Goal: Find specific page/section: Find specific page/section

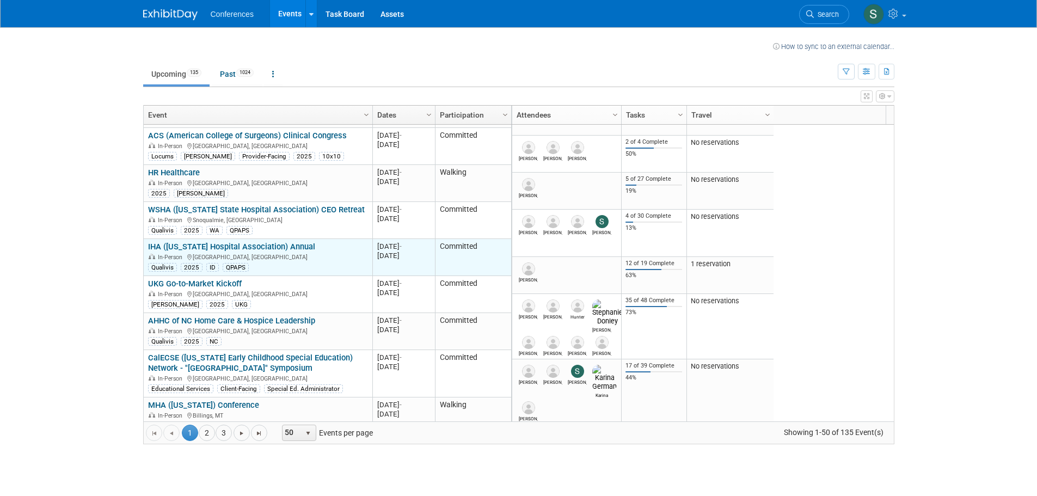
scroll to position [1046, 0]
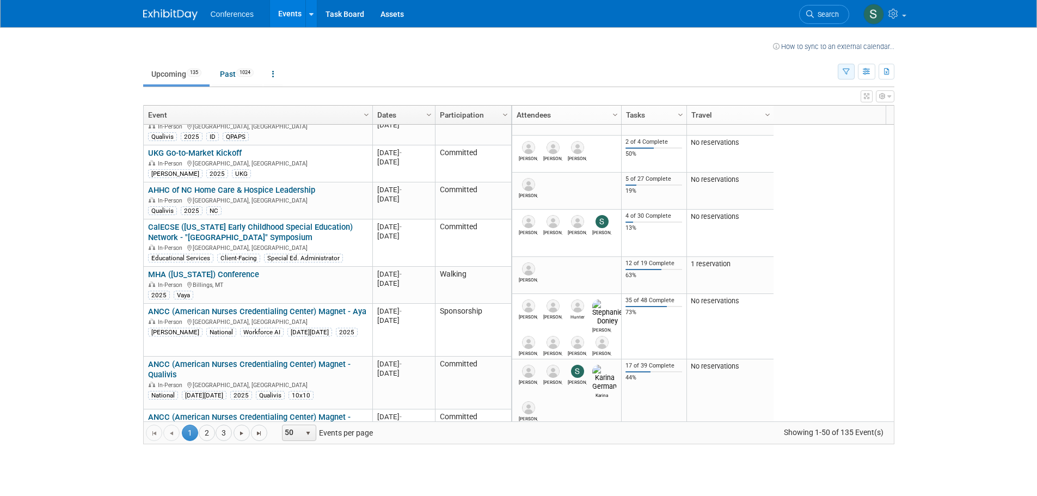
click at [845, 74] on icon "button" at bounding box center [846, 72] width 7 height 7
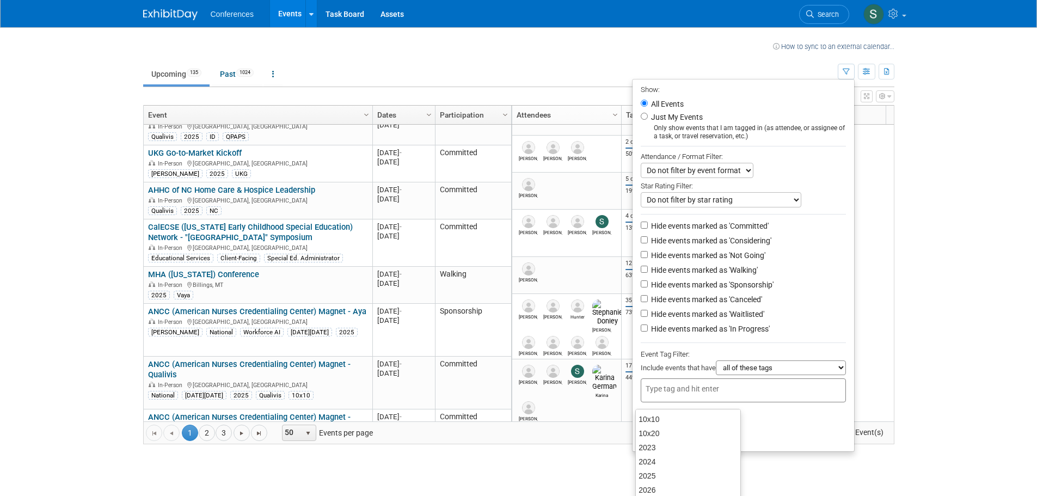
click at [681, 394] on input "text" at bounding box center [689, 388] width 87 height 11
click at [806, 375] on select "all of these tags any one of these tags only and exactly these specific tags" at bounding box center [781, 367] width 130 height 15
select select "any"
click at [716, 367] on select "all of these tags any one of these tags only and exactly these specific tags" at bounding box center [781, 367] width 130 height 15
click at [673, 393] on input "text" at bounding box center [689, 388] width 87 height 11
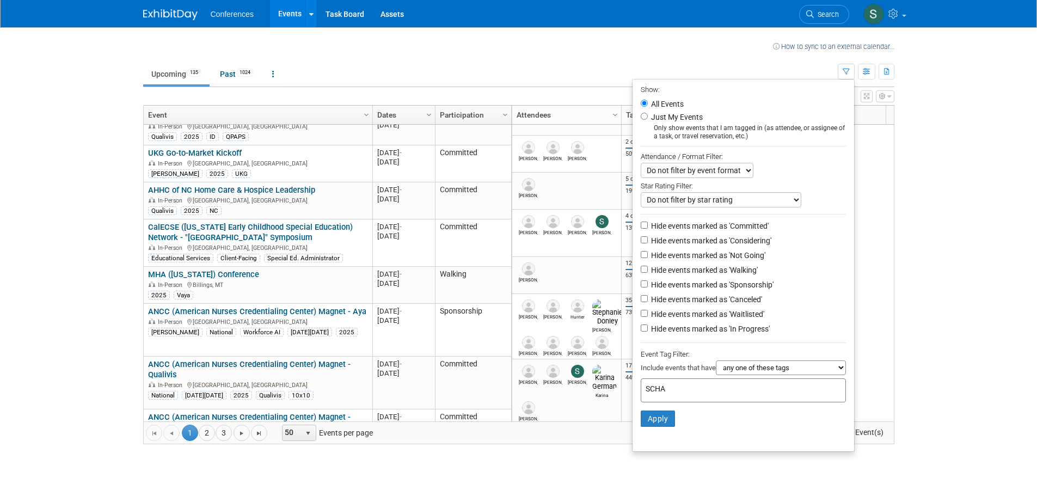
drag, startPoint x: 671, startPoint y: 396, endPoint x: 638, endPoint y: 396, distance: 33.8
click at [641, 396] on div "SCHA" at bounding box center [743, 390] width 205 height 24
type input "SCHA"
click at [667, 419] on button "Apply" at bounding box center [658, 419] width 35 height 16
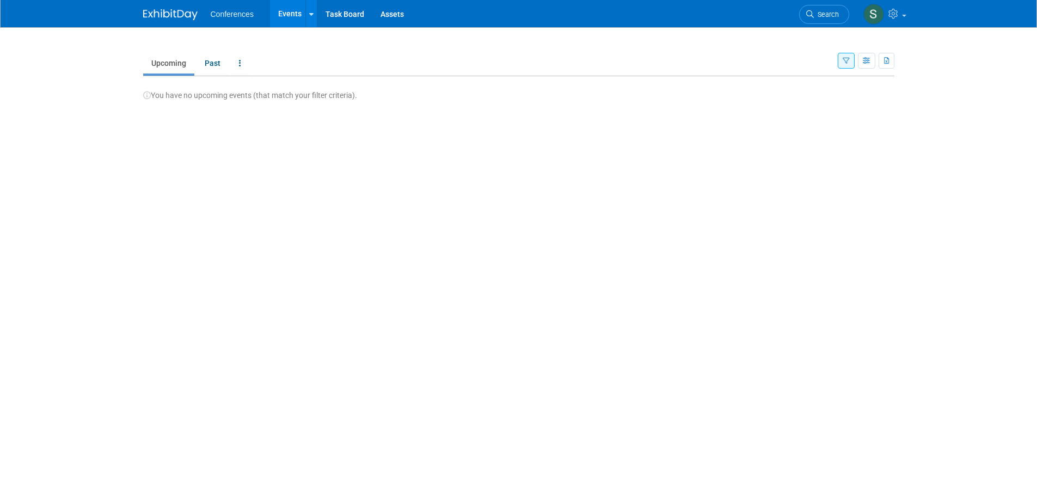
click at [840, 58] on button "button" at bounding box center [846, 61] width 17 height 16
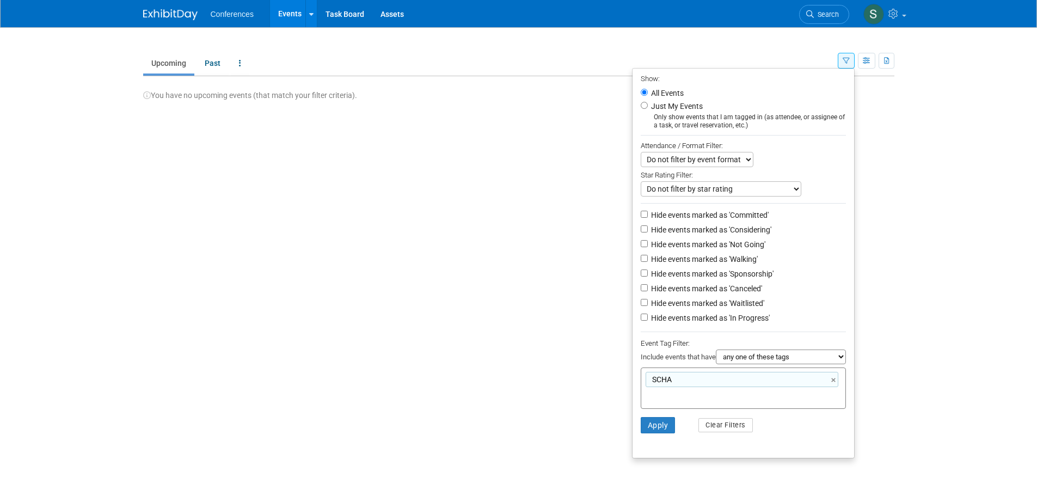
click at [680, 384] on div "SCHA ×" at bounding box center [742, 379] width 193 height 15
type input "SCHA"
click at [836, 386] on link "×" at bounding box center [835, 380] width 7 height 13
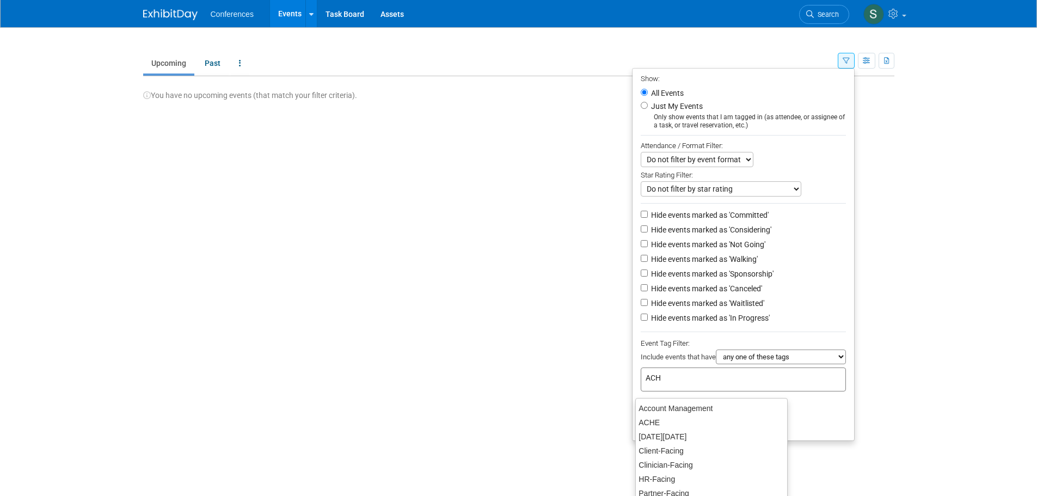
type input "ACHE"
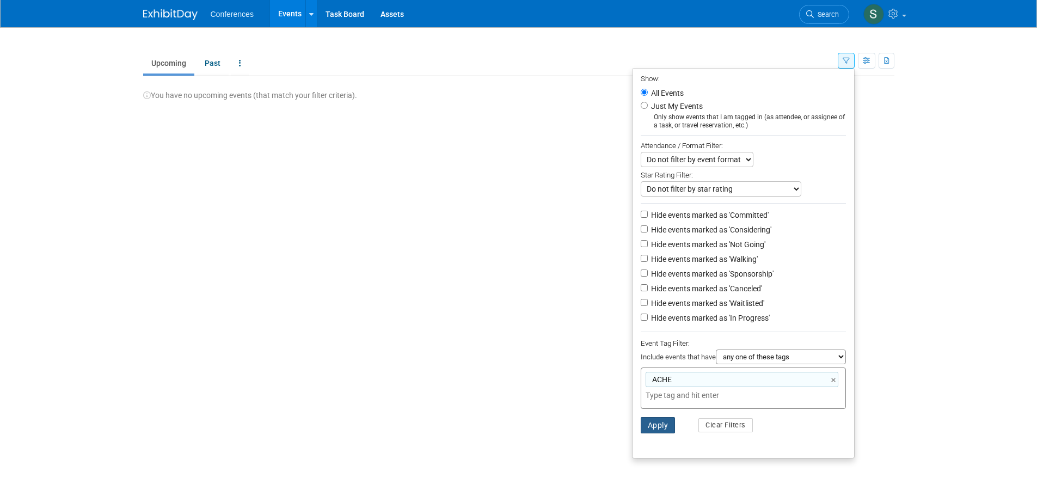
click at [653, 430] on button "Apply" at bounding box center [658, 425] width 35 height 16
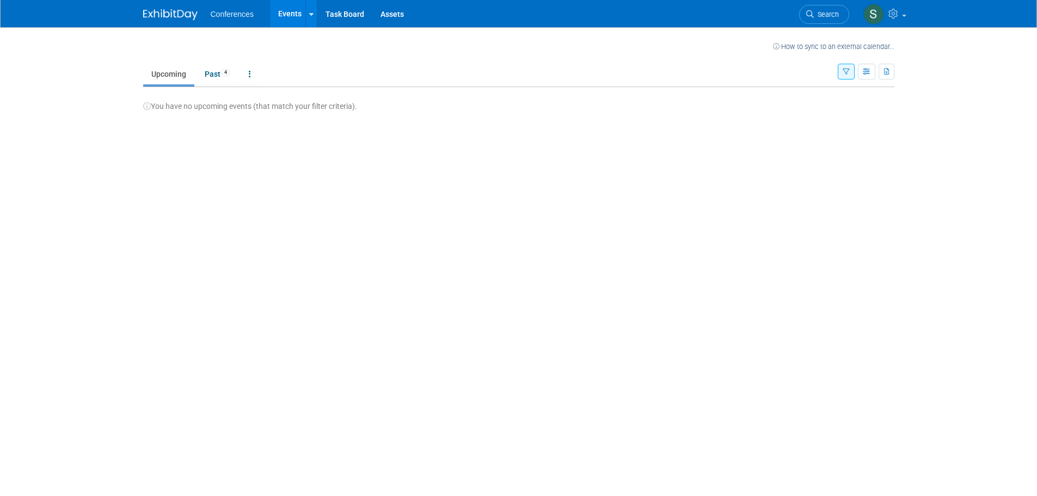
click at [844, 71] on icon "button" at bounding box center [846, 72] width 7 height 7
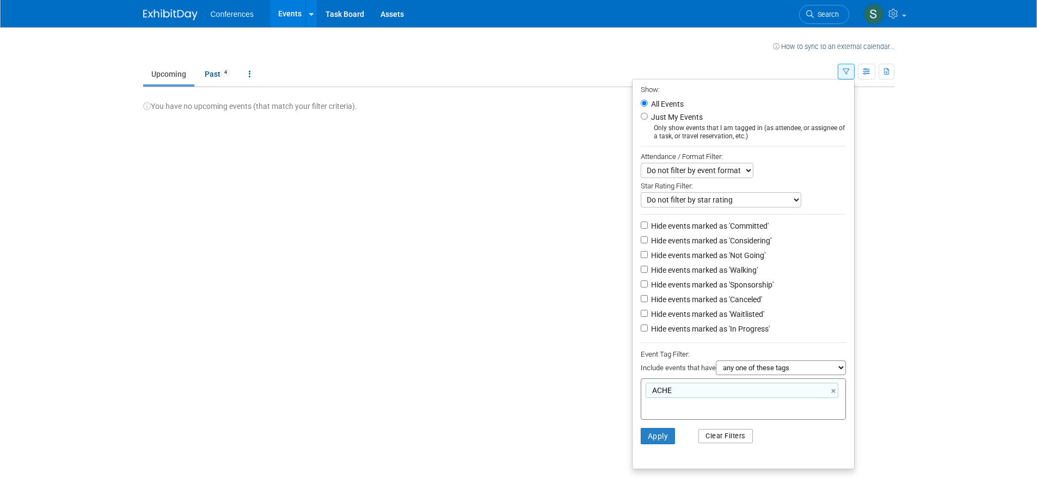
click at [723, 443] on button "Clear Filters" at bounding box center [726, 436] width 54 height 14
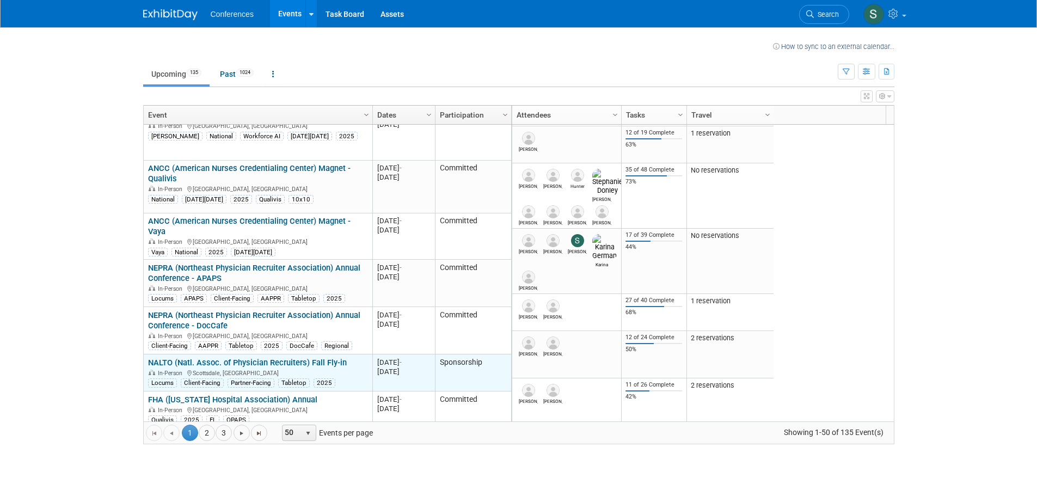
scroll to position [1176, 0]
